Goal: Manage account settings

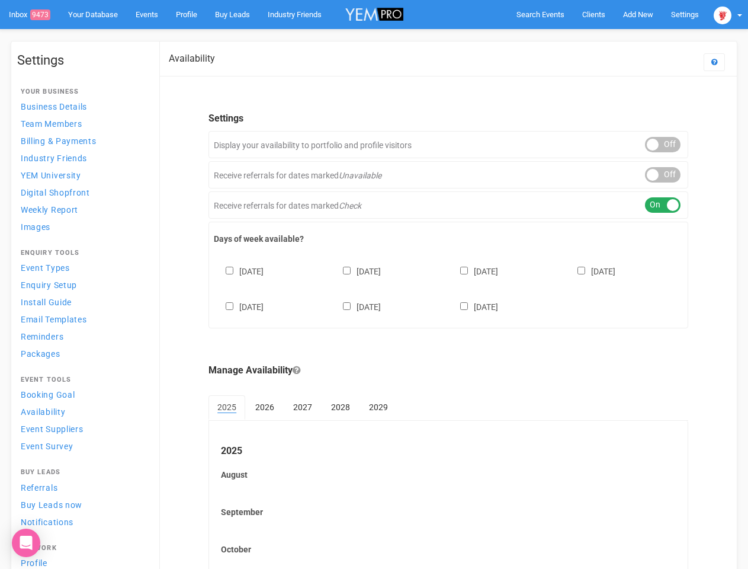
click at [374, 284] on div "[DATE] [DATE] [DATE] [DATE] [DATE] [DATE] [DATE]" at bounding box center [448, 283] width 469 height 71
click at [540, 14] on span "Search Events" at bounding box center [541, 14] width 48 height 9
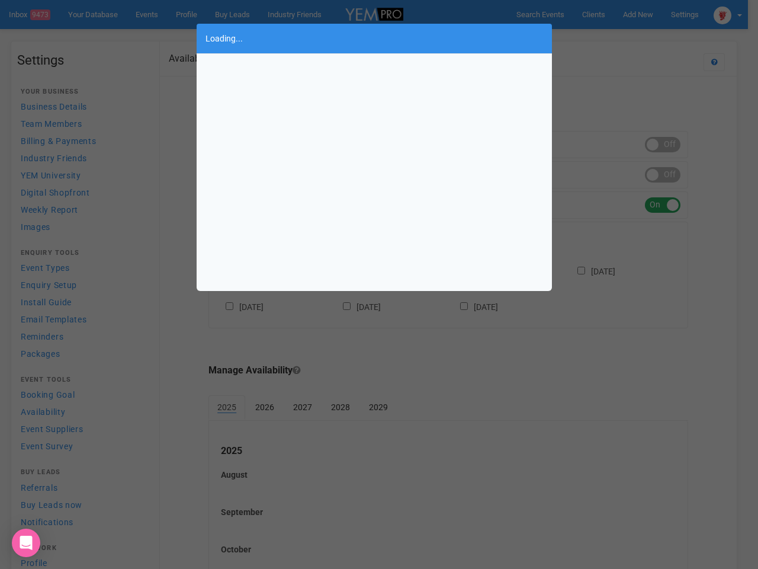
click at [638, 14] on div "Loading..." at bounding box center [379, 284] width 758 height 569
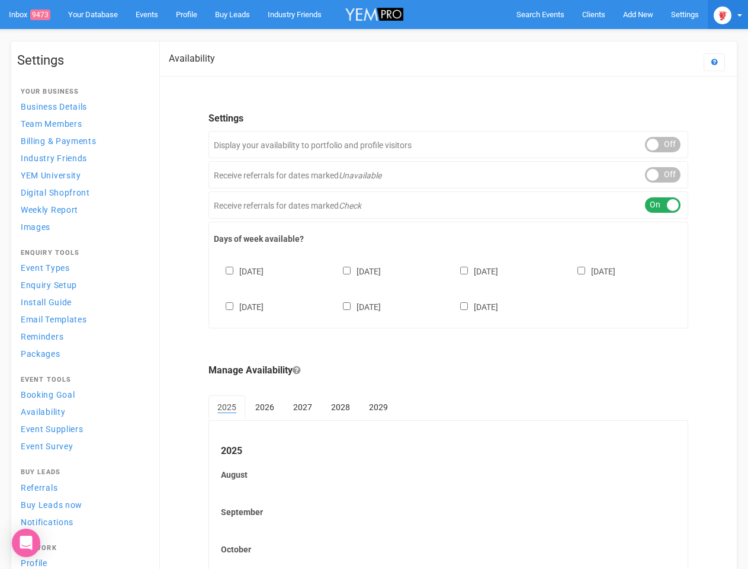
click at [728, 14] on img at bounding box center [723, 16] width 18 height 18
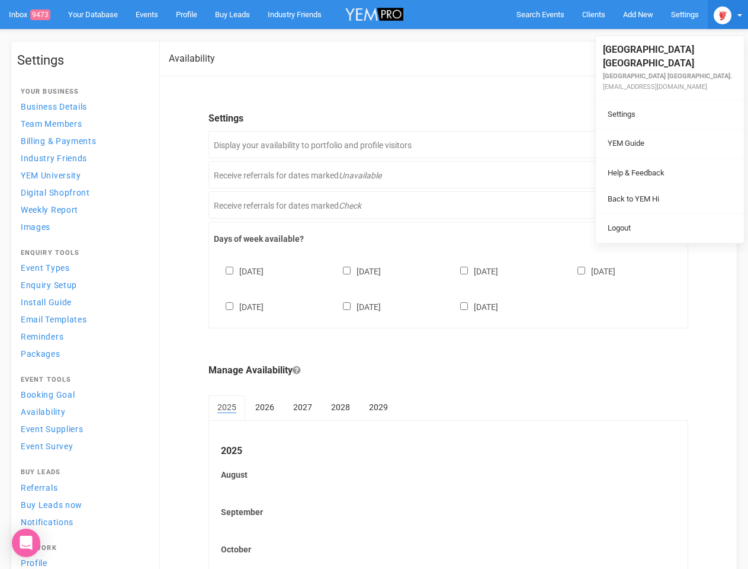
click at [663, 145] on div "ON OFF" at bounding box center [663, 144] width 36 height 15
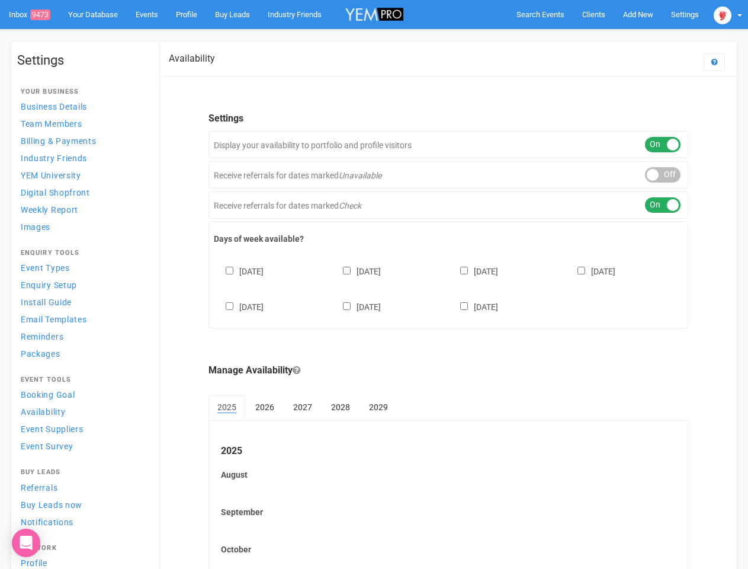
click at [663, 175] on div "ON OFF" at bounding box center [663, 174] width 36 height 15
click at [663, 205] on div "ON OFF" at bounding box center [663, 204] width 36 height 15
click at [448, 287] on div "[DATE] [DATE] [DATE] [DATE] [DATE] [DATE] [DATE]" at bounding box center [448, 283] width 469 height 71
